Goal: Information Seeking & Learning: Learn about a topic

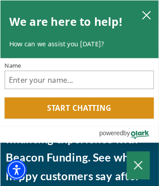
scroll to position [9696, 0]
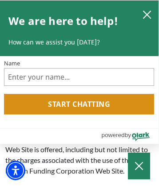
scroll to position [4199, 0]
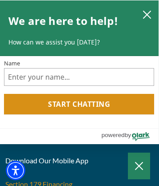
click at [39, 181] on link "Section 179 Financing" at bounding box center [38, 184] width 67 height 8
